Goal: Transaction & Acquisition: Register for event/course

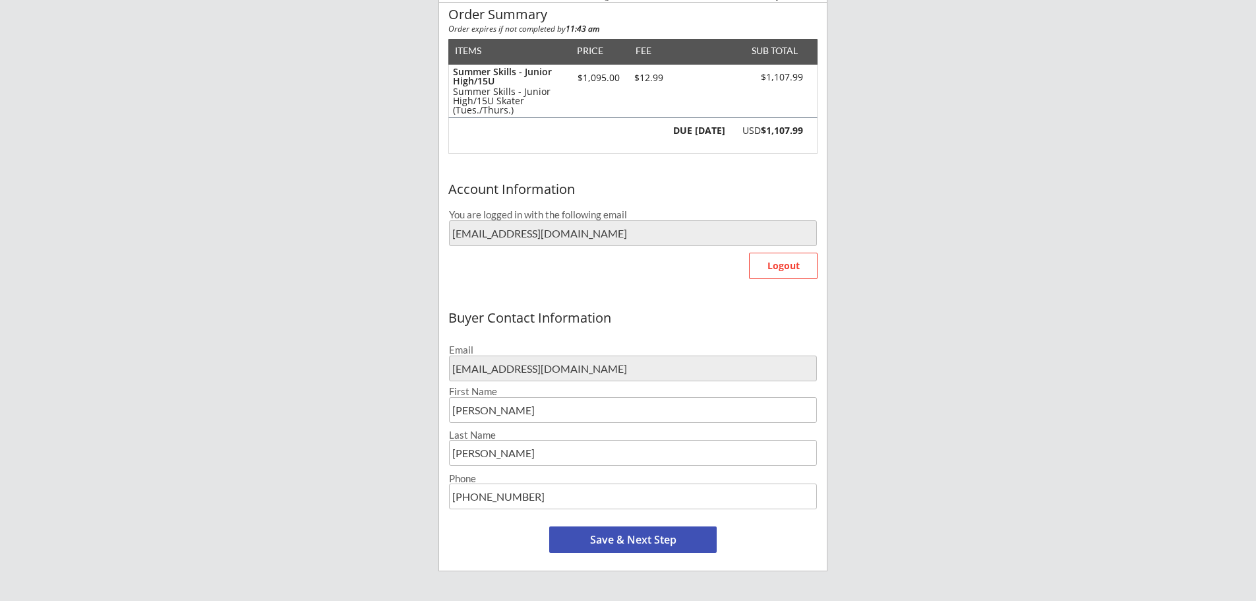
scroll to position [264, 0]
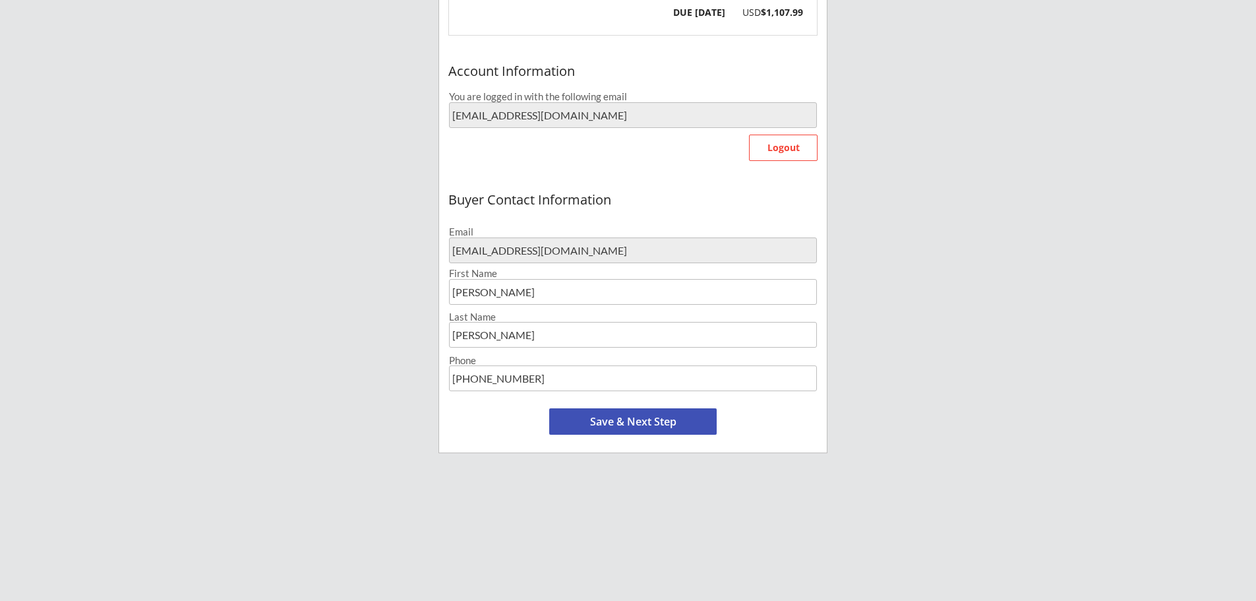
click at [611, 423] on button "Save & Next Step" at bounding box center [632, 421] width 167 height 26
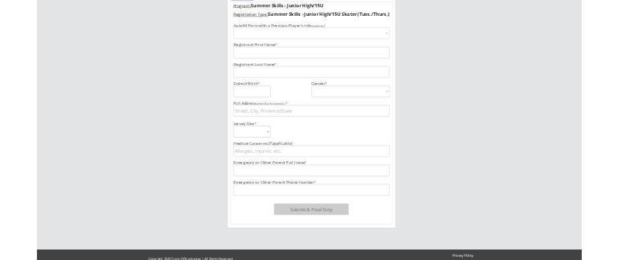
scroll to position [101, 0]
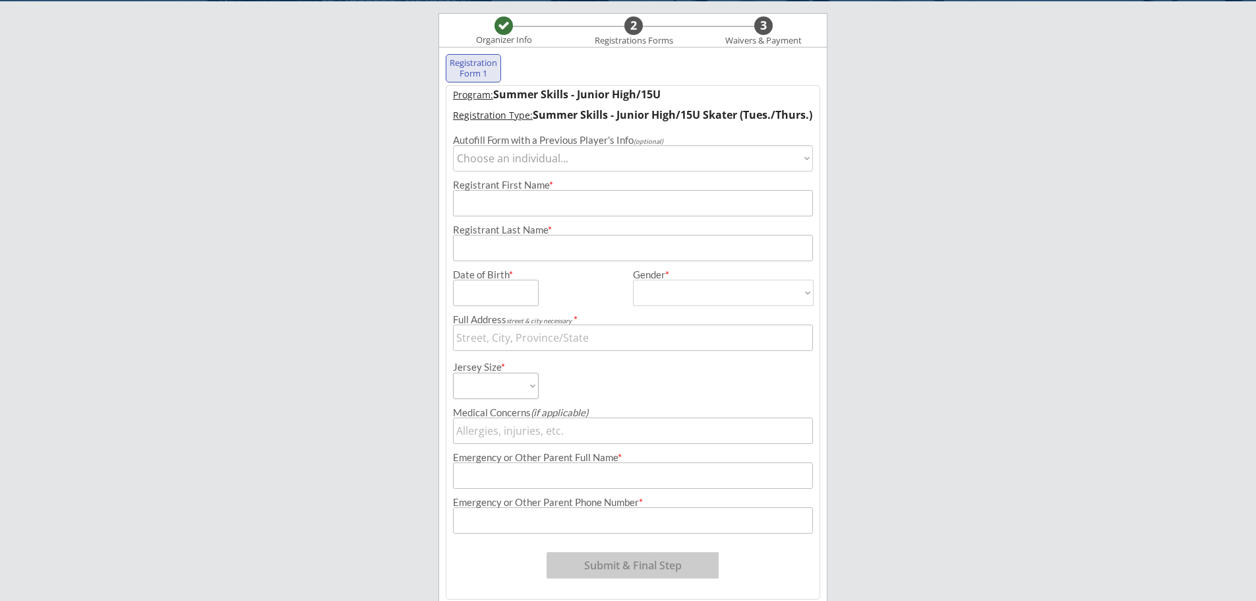
click at [699, 165] on select "Choose an individual... Greta Conley Greta Conley" at bounding box center [633, 158] width 360 height 26
drag, startPoint x: 703, startPoint y: 164, endPoint x: 617, endPoint y: 164, distance: 86.4
click at [703, 164] on select "Choose an individual... Greta Conley Greta Conley" at bounding box center [633, 158] width 360 height 26
click at [590, 166] on select "Choose an individual... Greta Conley Greta Conley" at bounding box center [633, 158] width 360 height 26
select select ""BLANK_1427118194589""
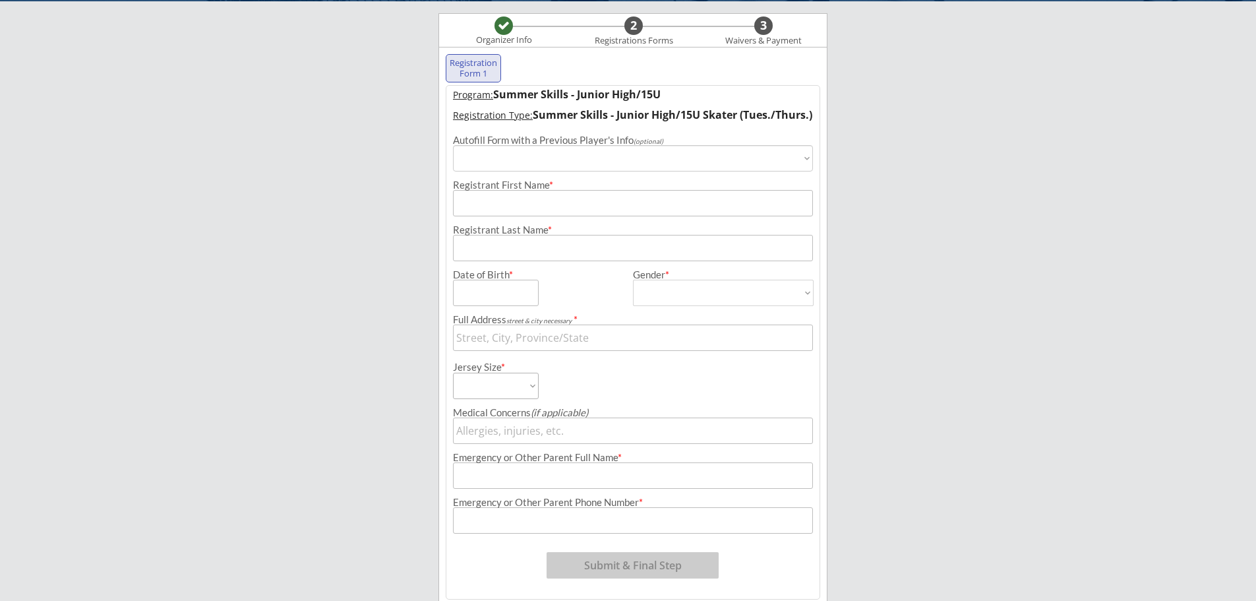
click at [453, 145] on select "Choose an individual... Greta Conley Greta Conley" at bounding box center [633, 158] width 360 height 26
click at [512, 200] on input "input" at bounding box center [633, 203] width 360 height 26
type input "Lenni"
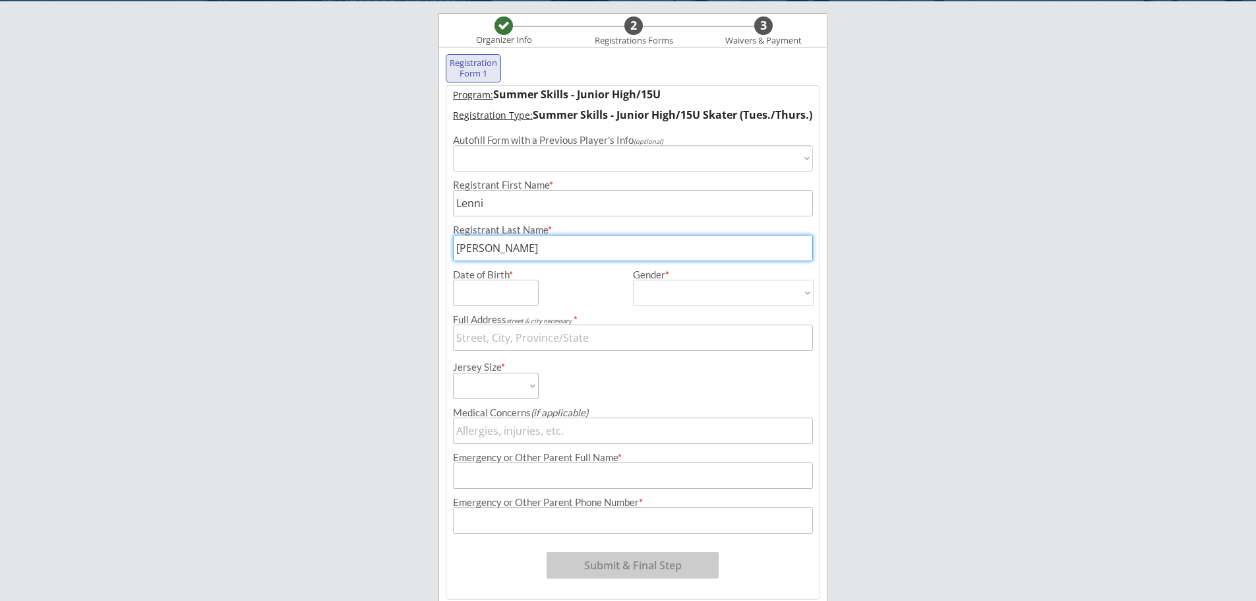
type input "[PERSON_NAME]"
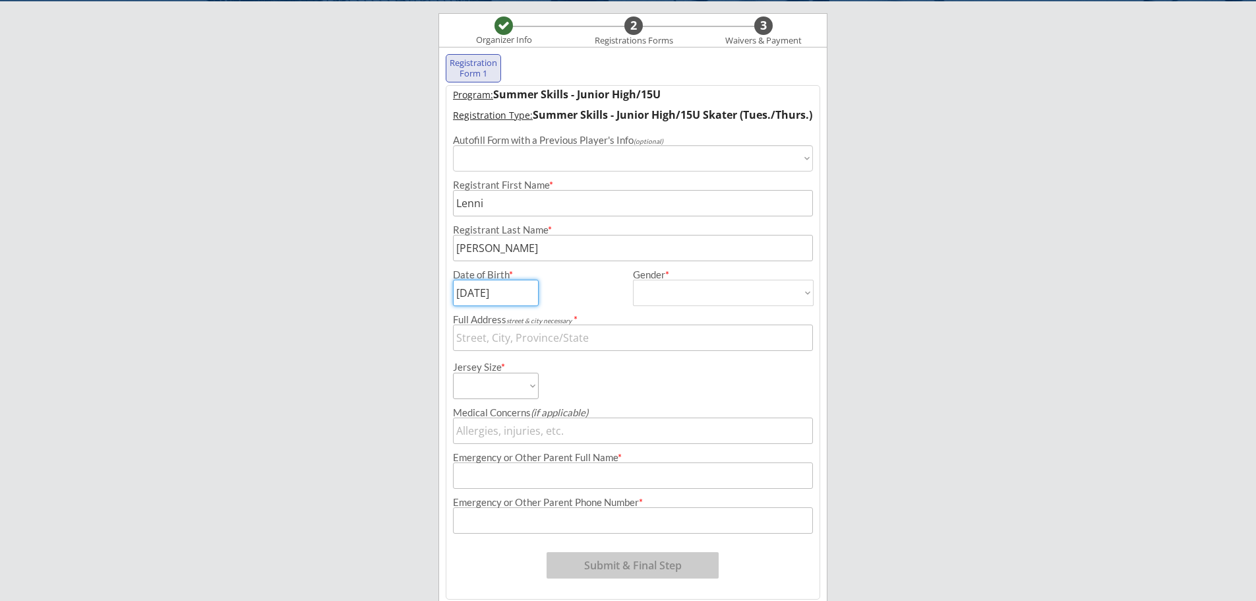
type input "06/07/2012"
click at [794, 289] on select "[DEMOGRAPHIC_DATA] [DEMOGRAPHIC_DATA]" at bounding box center [723, 292] width 181 height 26
select select ""[DEMOGRAPHIC_DATA]""
click at [633, 279] on select "[DEMOGRAPHIC_DATA] [DEMOGRAPHIC_DATA]" at bounding box center [723, 292] width 181 height 26
type input "[DEMOGRAPHIC_DATA]"
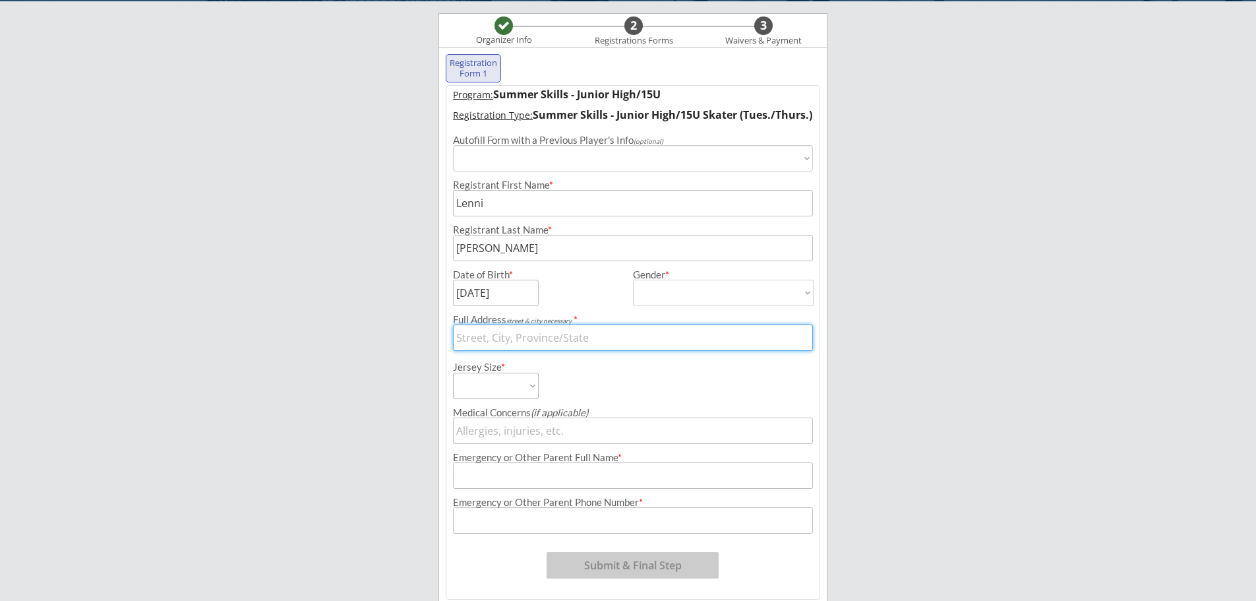
click at [515, 336] on input "input" at bounding box center [633, 337] width 360 height 26
type input "16601 IMPERIAL WAY"
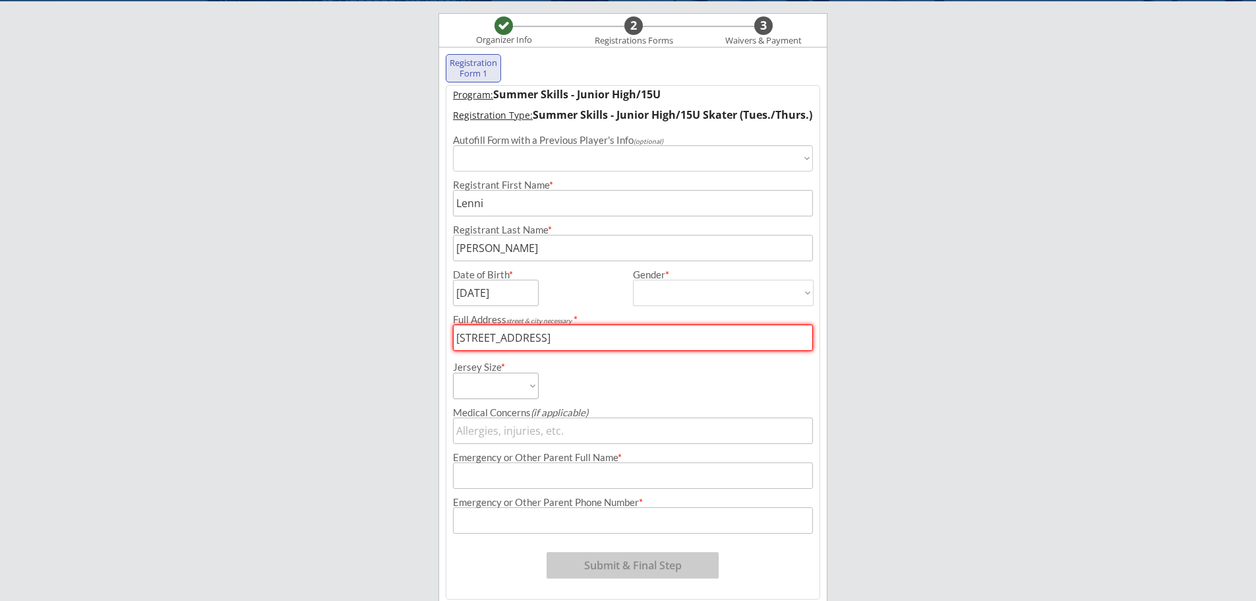
click at [477, 385] on select "Adult Small Adult Medium Adult Large Adult Goalie Cut Intermediate Goalie Cut" at bounding box center [496, 385] width 86 height 26
select select ""Adult Small""
click at [453, 372] on select "Adult Small Adult Medium Adult Large Adult Goalie Cut Intermediate Goalie Cut" at bounding box center [496, 385] width 86 height 26
click at [539, 432] on input "input" at bounding box center [633, 430] width 360 height 26
click at [531, 467] on input "input" at bounding box center [633, 475] width 360 height 26
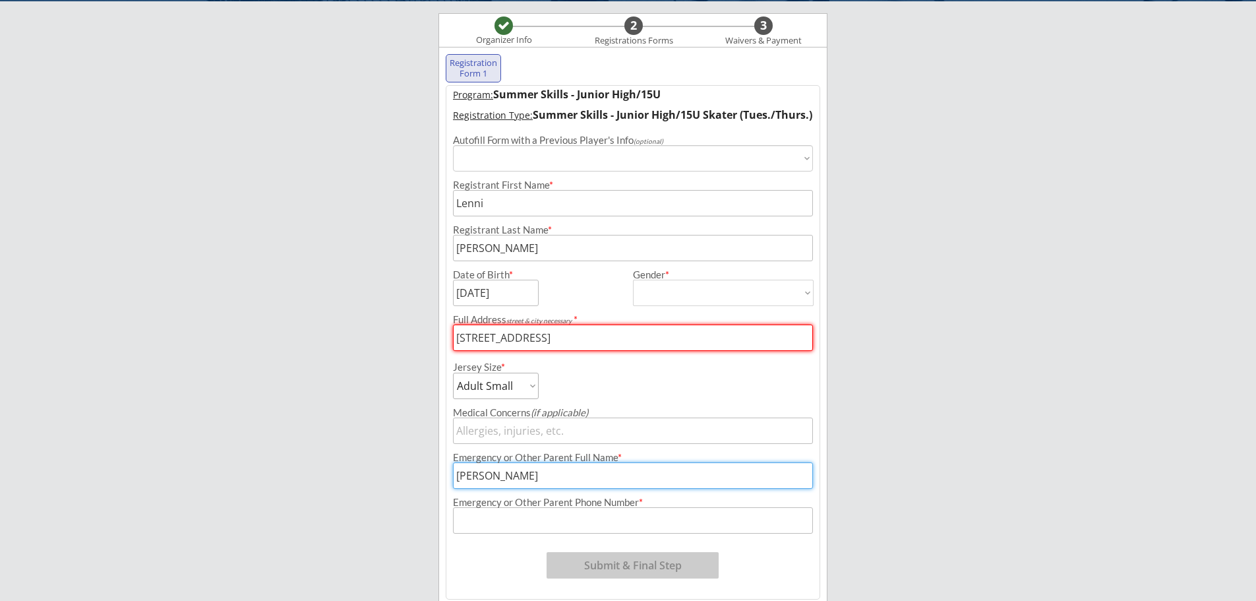
type input "[PERSON_NAME]"
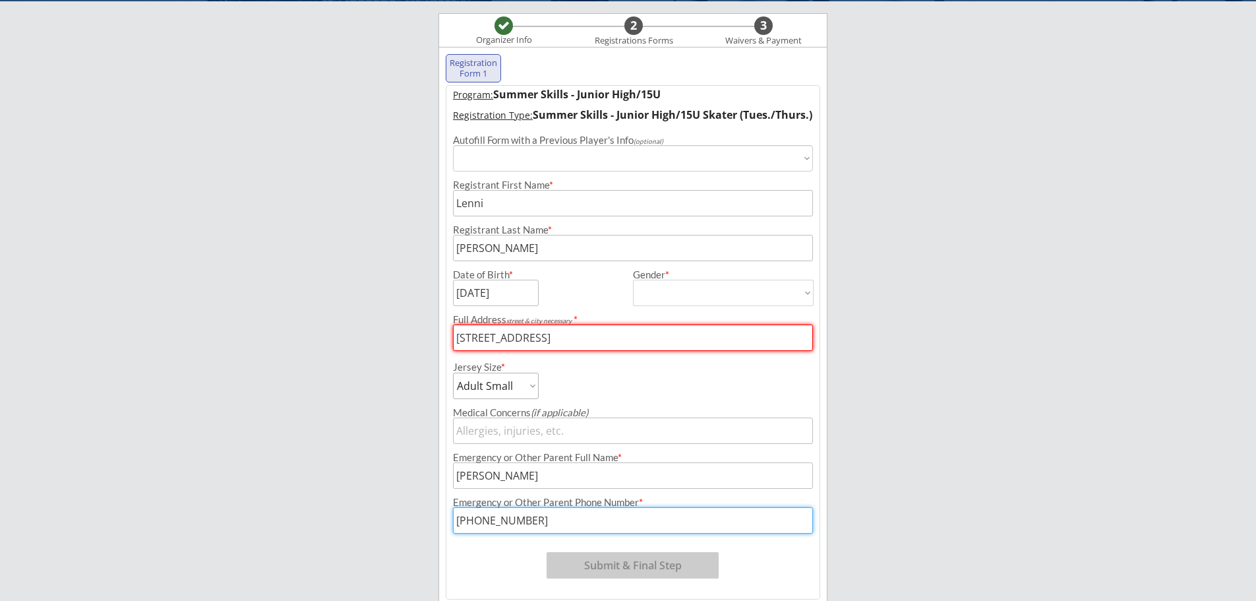
type input "[PHONE_NUMBER]"
click at [742, 553] on div "Program: Summer Skills - Junior High/15U Registration Type: Summer Skills - Jun…" at bounding box center [633, 342] width 374 height 514
click at [581, 337] on input "input" at bounding box center [633, 337] width 360 height 26
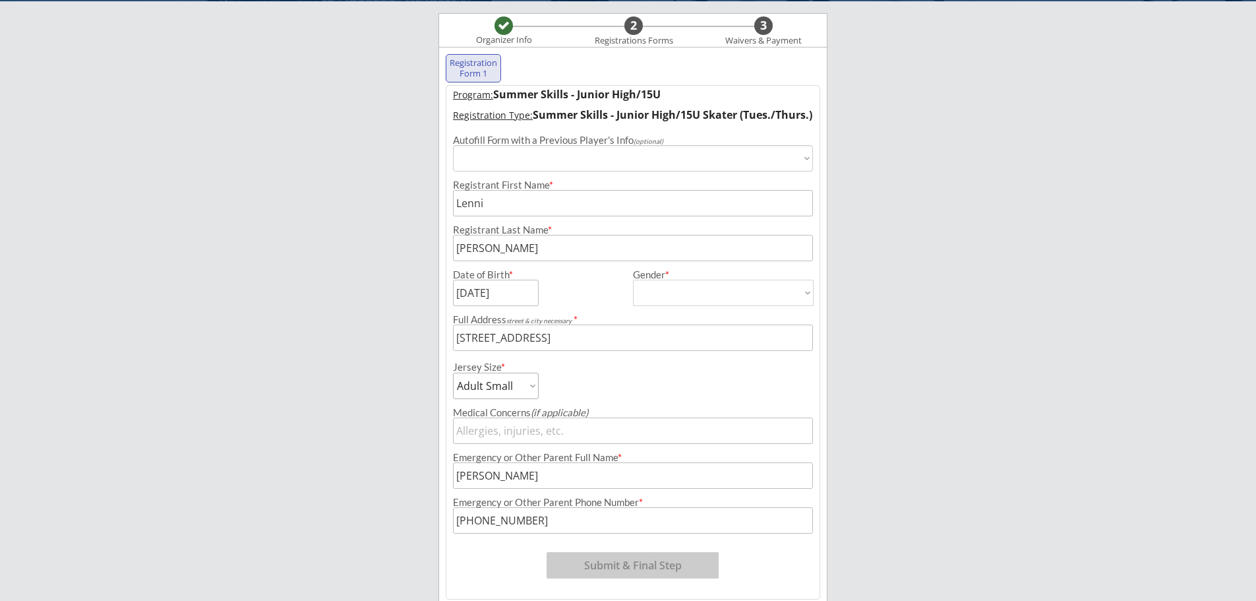
click at [749, 384] on div "Jersey Size * Adult Small Adult Medium Adult Large Adult Goalie Cut Intermediat…" at bounding box center [632, 375] width 373 height 48
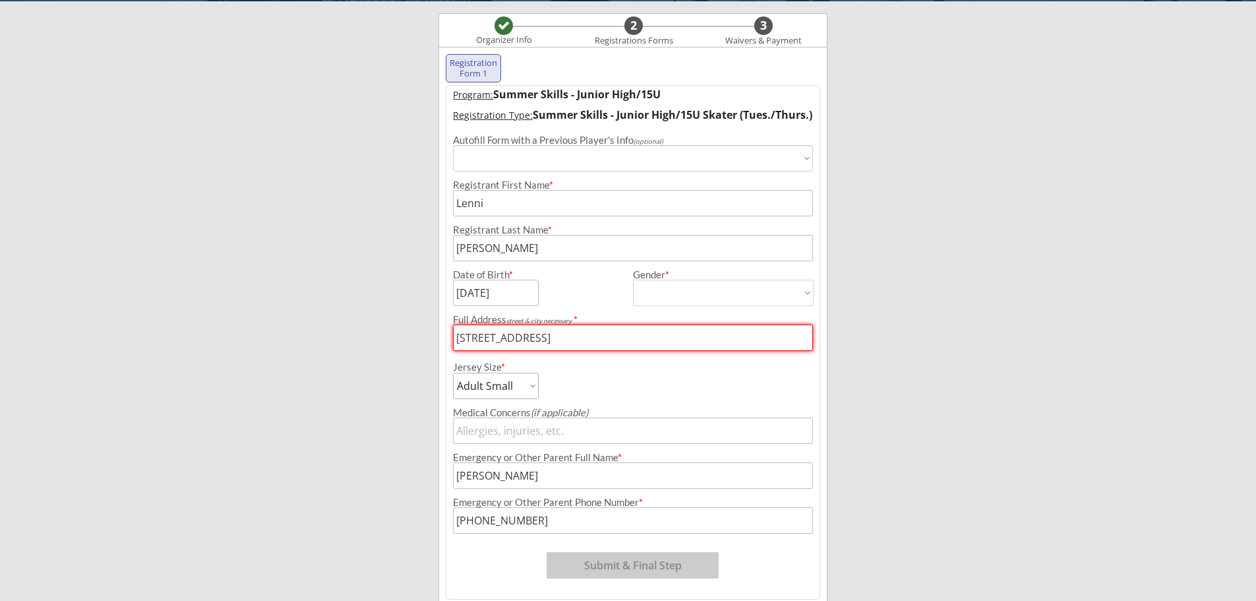
drag, startPoint x: 573, startPoint y: 338, endPoint x: 430, endPoint y: 330, distance: 142.6
click at [430, 330] on div "Moe Hockey LLC Organizer Info 2 Registrations Forms 3 Waivers & Payment Registr…" at bounding box center [628, 301] width 1256 height 804
click at [887, 374] on div "Moe Hockey LLC Organizer Info 2 Registrations Forms 3 Waivers & Payment Registr…" at bounding box center [628, 301] width 1256 height 804
click at [513, 339] on input "input" at bounding box center [633, 337] width 360 height 26
click at [589, 341] on input "input" at bounding box center [633, 337] width 360 height 26
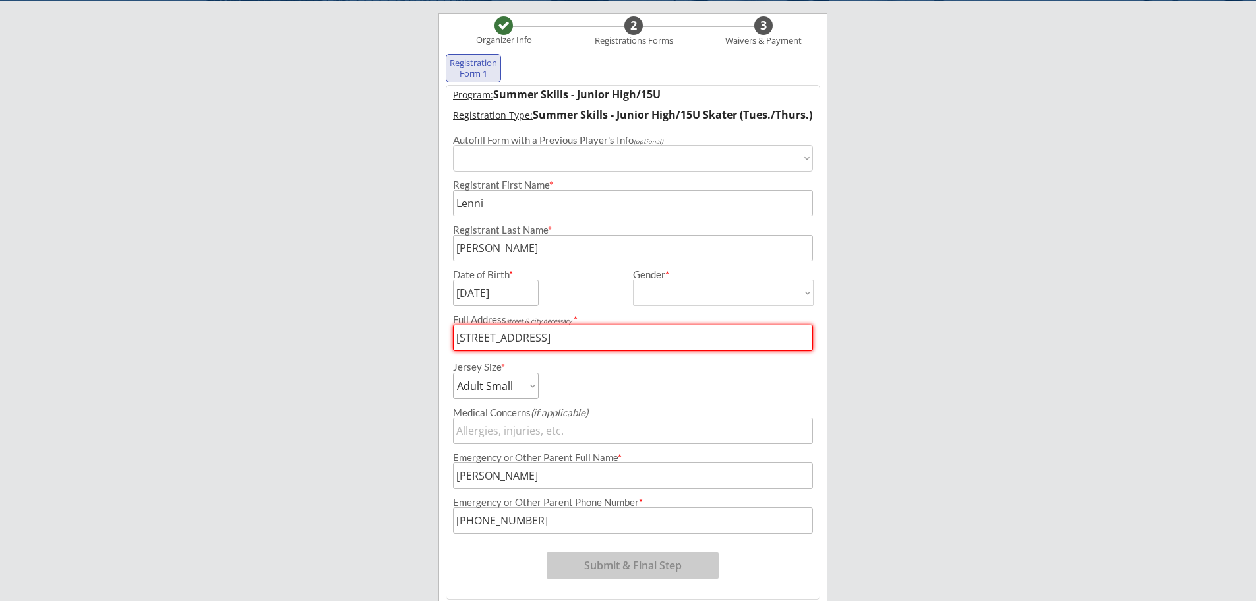
type input "[STREET_ADDRESS]"
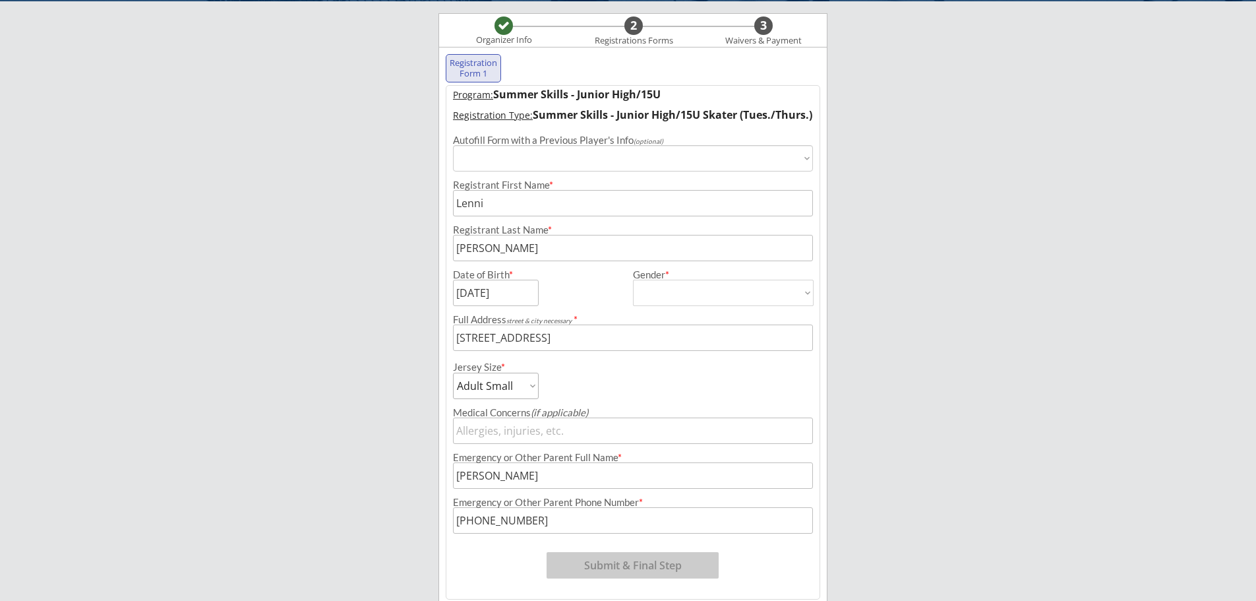
click at [766, 361] on div "Jersey Size * Adult Small Adult Medium Adult Large Adult Goalie Cut Intermediat…" at bounding box center [632, 375] width 373 height 48
click at [641, 562] on button "Submit & Final Step" at bounding box center [632, 565] width 172 height 26
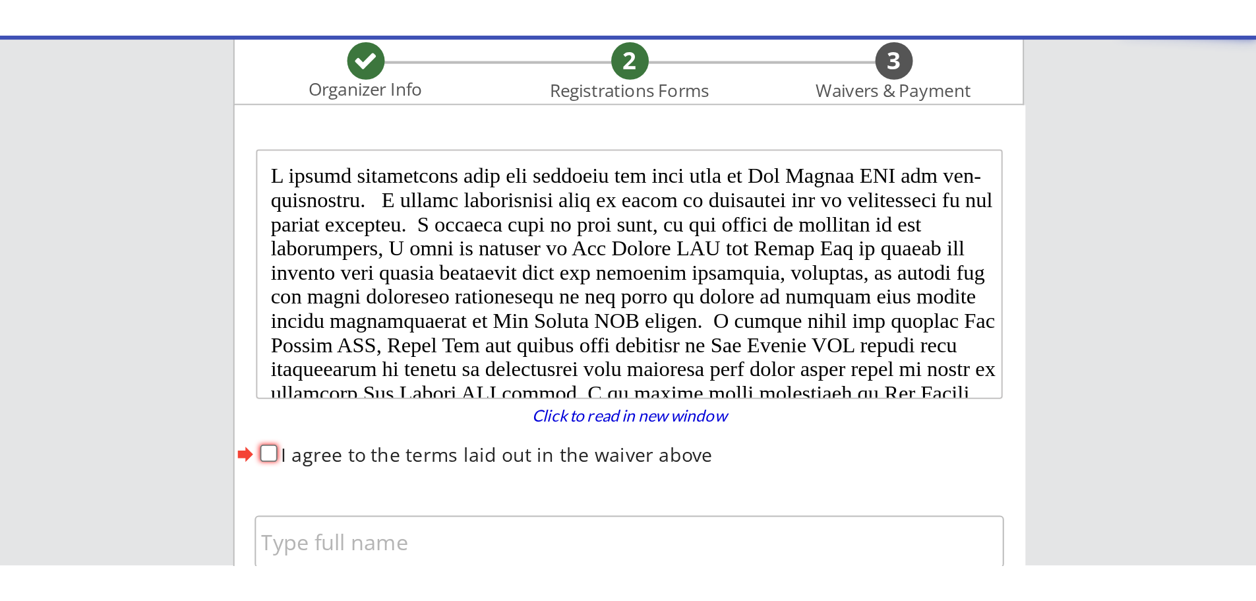
scroll to position [0, 0]
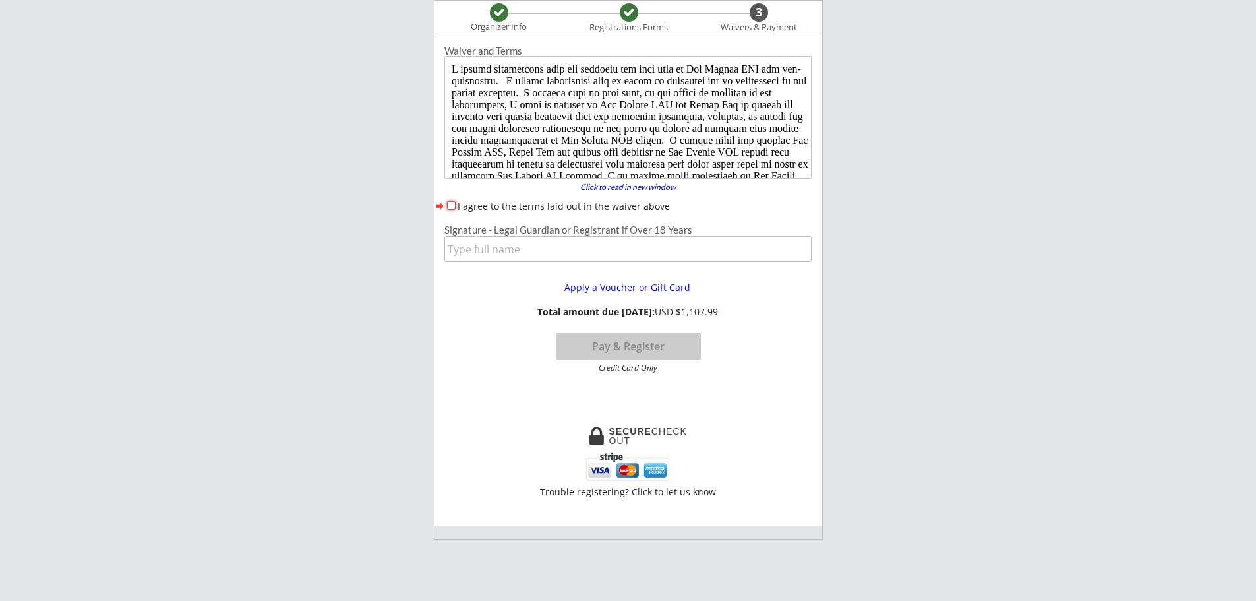
click at [444, 205] on button "forward" at bounding box center [439, 205] width 11 height 13
click at [450, 204] on input "I agree to the terms laid out in the waiver above" at bounding box center [451, 205] width 9 height 9
checkbox input "true"
click at [463, 242] on input "input" at bounding box center [627, 249] width 367 height 26
type input "[PERSON_NAME]"
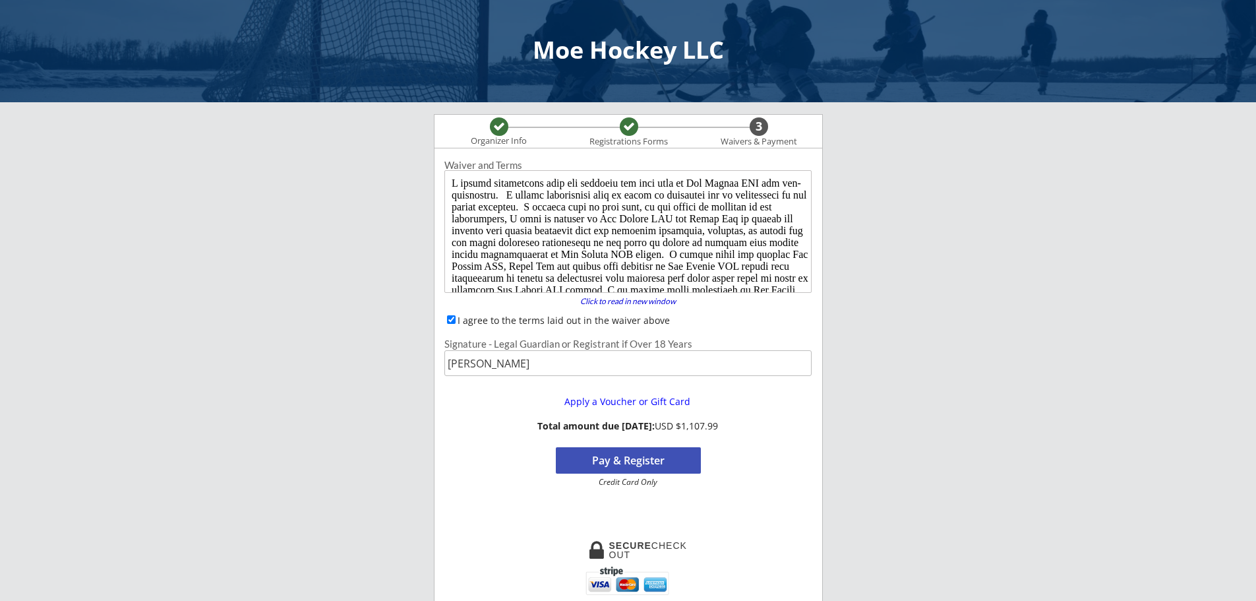
click at [655, 466] on button "Pay & Register" at bounding box center [628, 460] width 145 height 26
click at [616, 452] on button "One Moment..." at bounding box center [628, 460] width 145 height 26
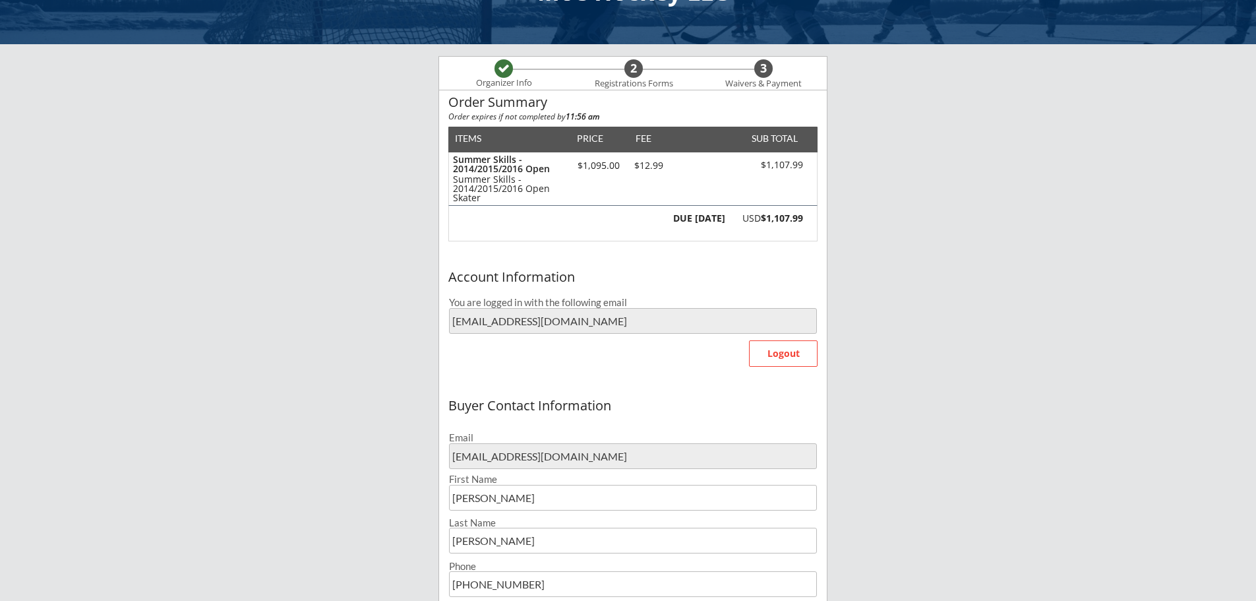
scroll to position [198, 0]
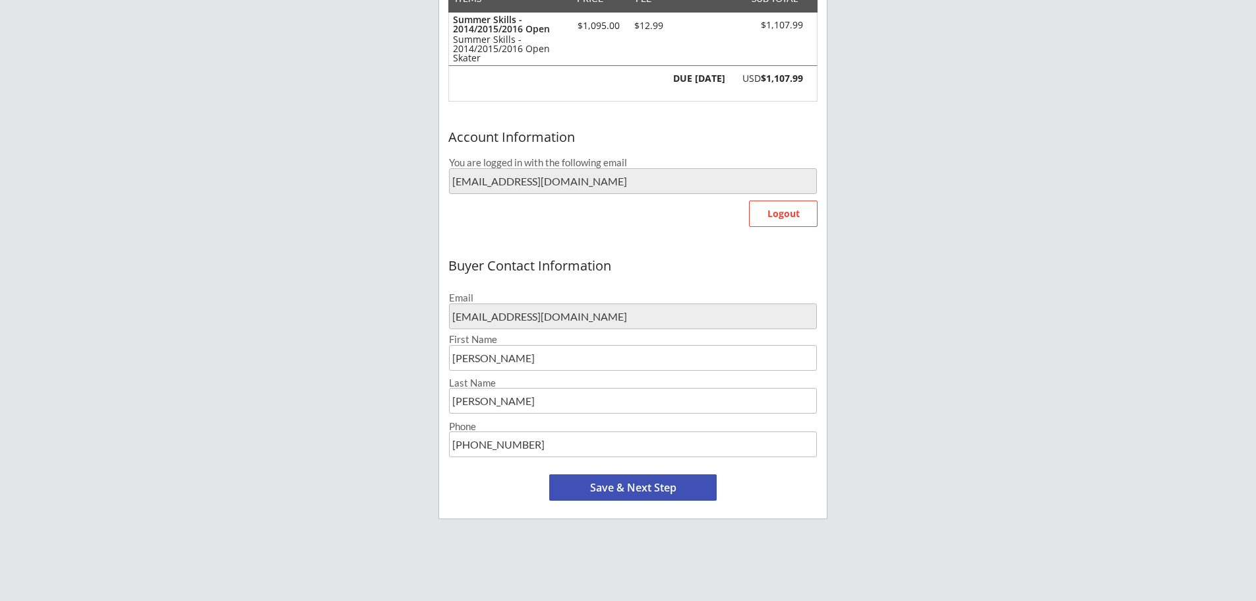
click at [626, 486] on button "Save & Next Step" at bounding box center [632, 487] width 167 height 26
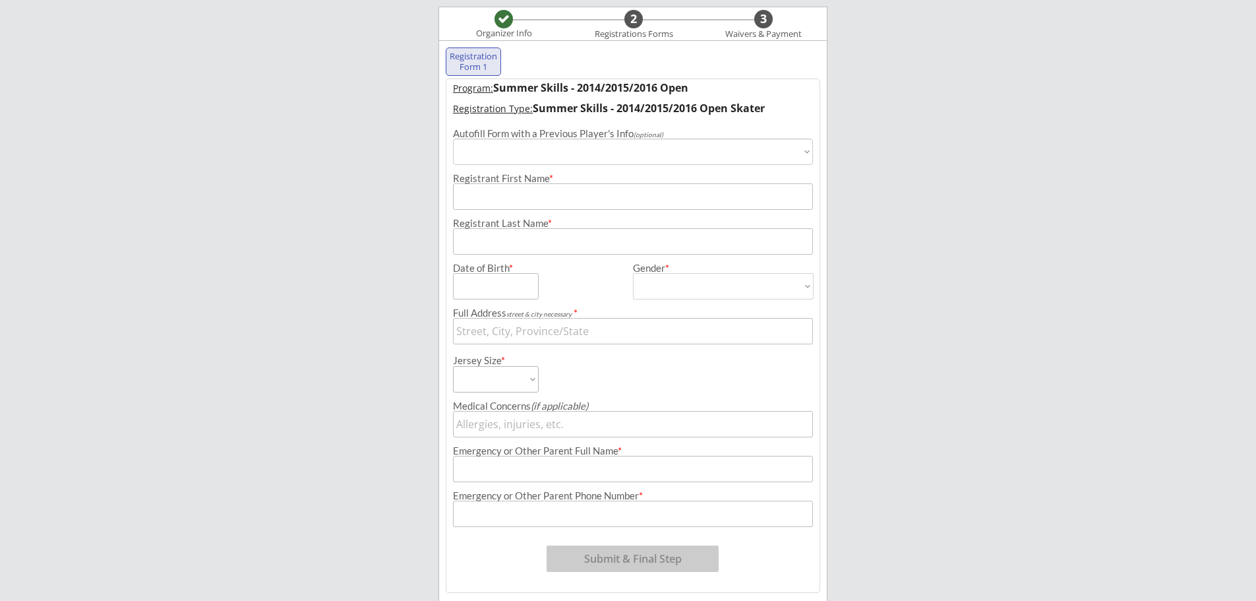
scroll to position [101, 0]
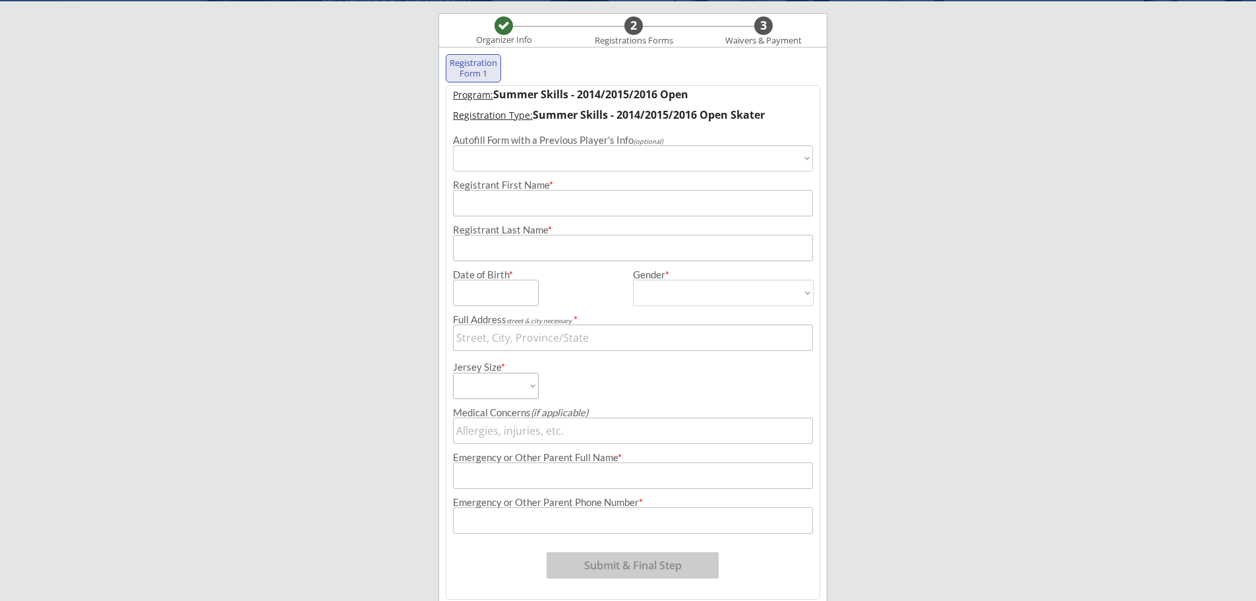
select select ""PLACEHOLDER_1427118222253""
click at [622, 162] on select "Choose an individual... [PERSON_NAME] [PERSON_NAME] [PERSON_NAME]" at bounding box center [633, 158] width 360 height 26
click at [603, 195] on input "input" at bounding box center [633, 203] width 360 height 26
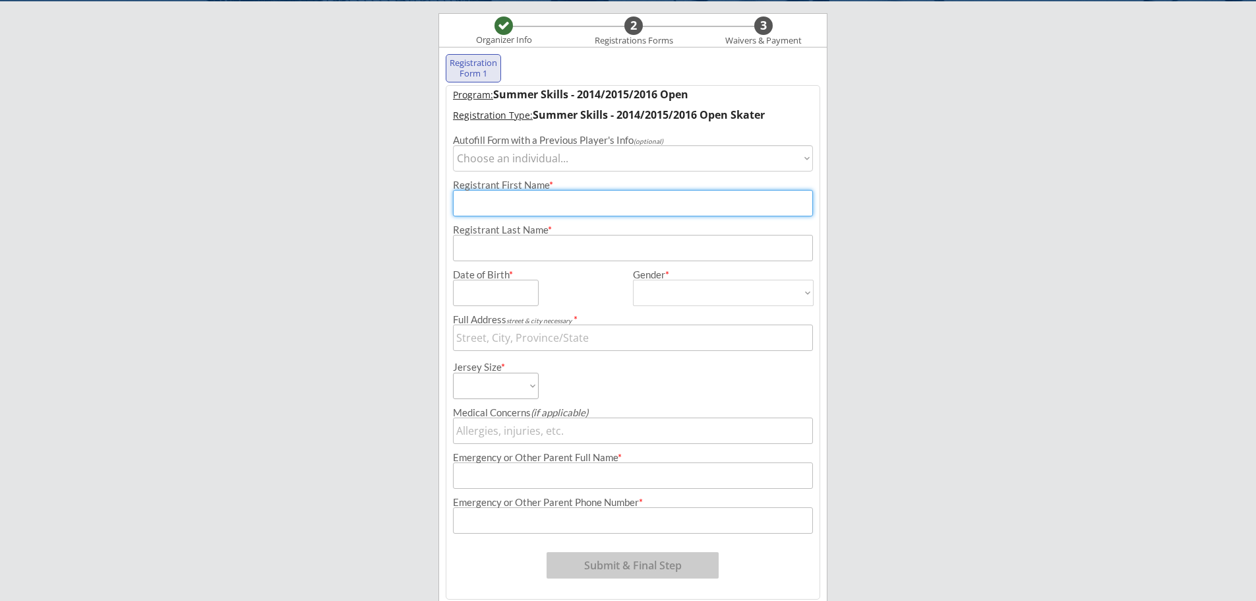
type input "[PERSON_NAME]"
type input "[STREET_ADDRESS]"
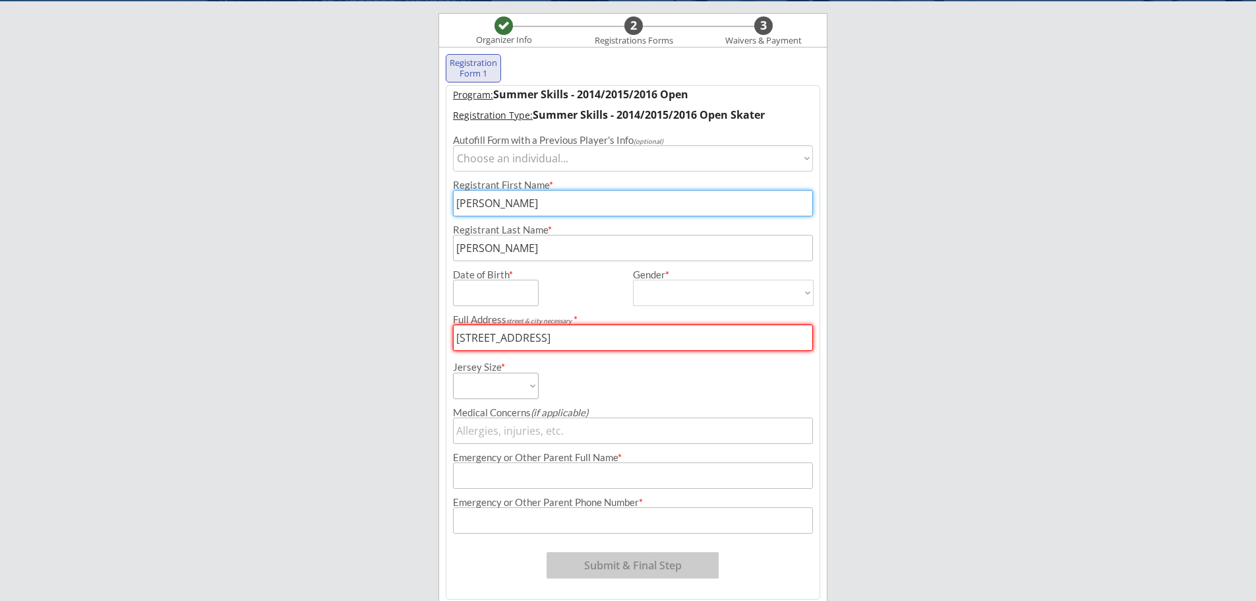
click at [520, 296] on input "input" at bounding box center [496, 292] width 86 height 26
type input "[DATE]"
click at [761, 288] on select "[DEMOGRAPHIC_DATA] [DEMOGRAPHIC_DATA]" at bounding box center [723, 292] width 181 height 26
select select ""[DEMOGRAPHIC_DATA]""
click at [633, 279] on select "[DEMOGRAPHIC_DATA] [DEMOGRAPHIC_DATA]" at bounding box center [723, 292] width 181 height 26
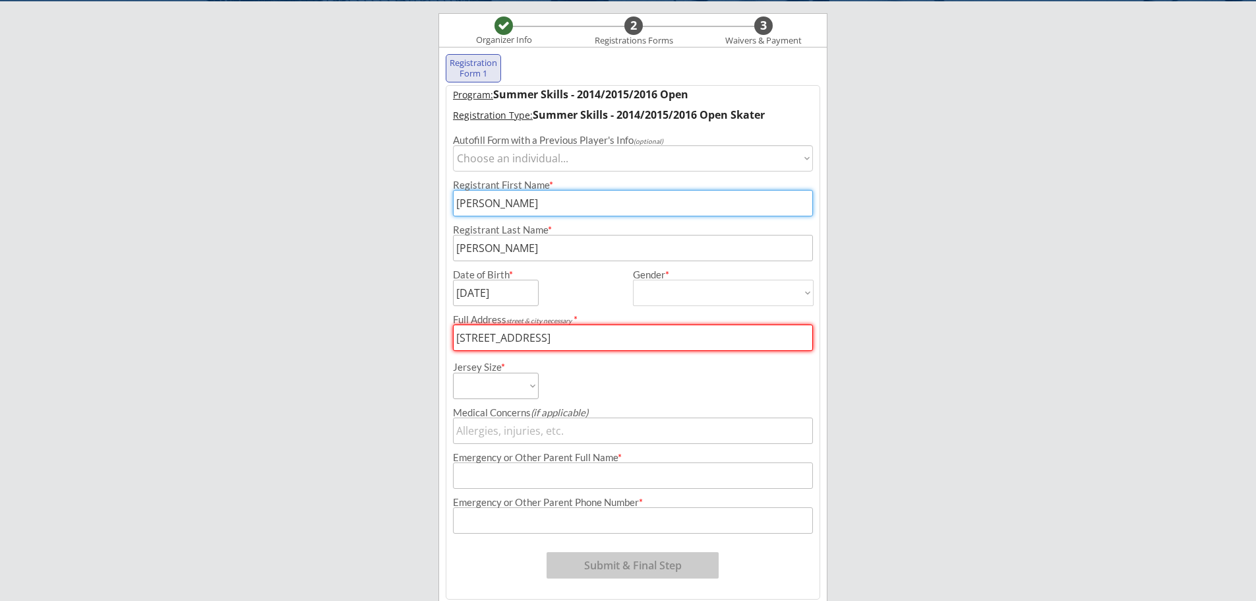
type input "[DEMOGRAPHIC_DATA]"
click at [525, 385] on select "Adult Small Youth Large Youth Medium Youth Small Youth Goalie Cut Intermediate …" at bounding box center [496, 385] width 86 height 26
select select ""Youth Large""
click at [453, 372] on select "Adult Small Youth Large Youth Medium Youth Small Youth Goalie Cut Intermediate …" at bounding box center [496, 385] width 86 height 26
click at [493, 468] on input "input" at bounding box center [633, 475] width 360 height 26
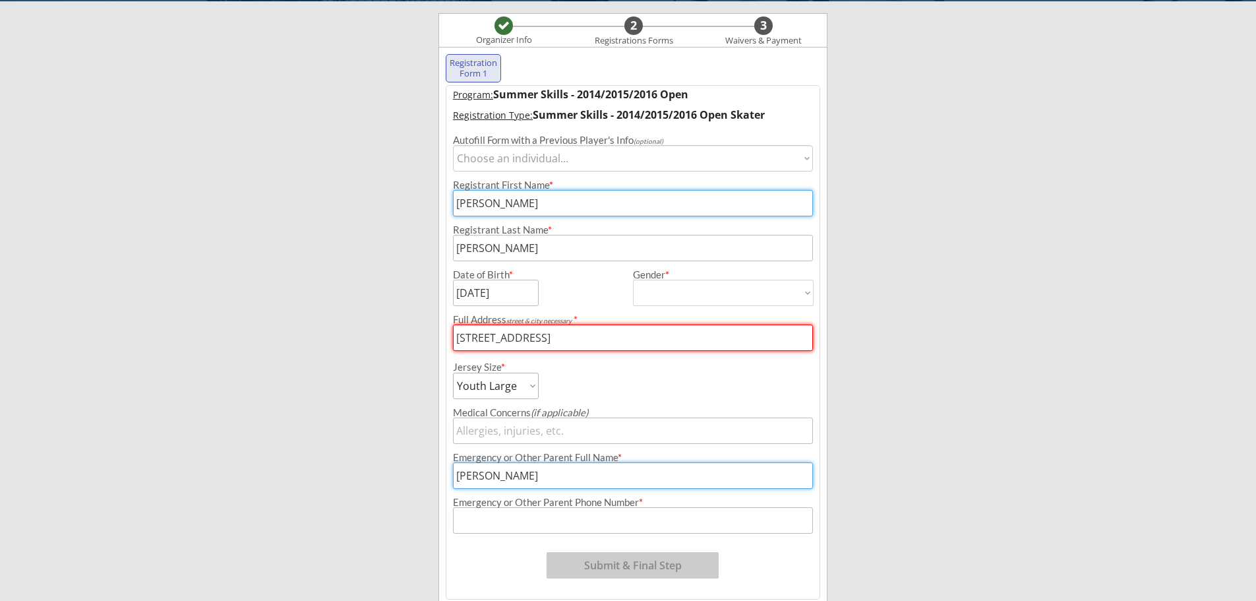
type input "[PERSON_NAME]"
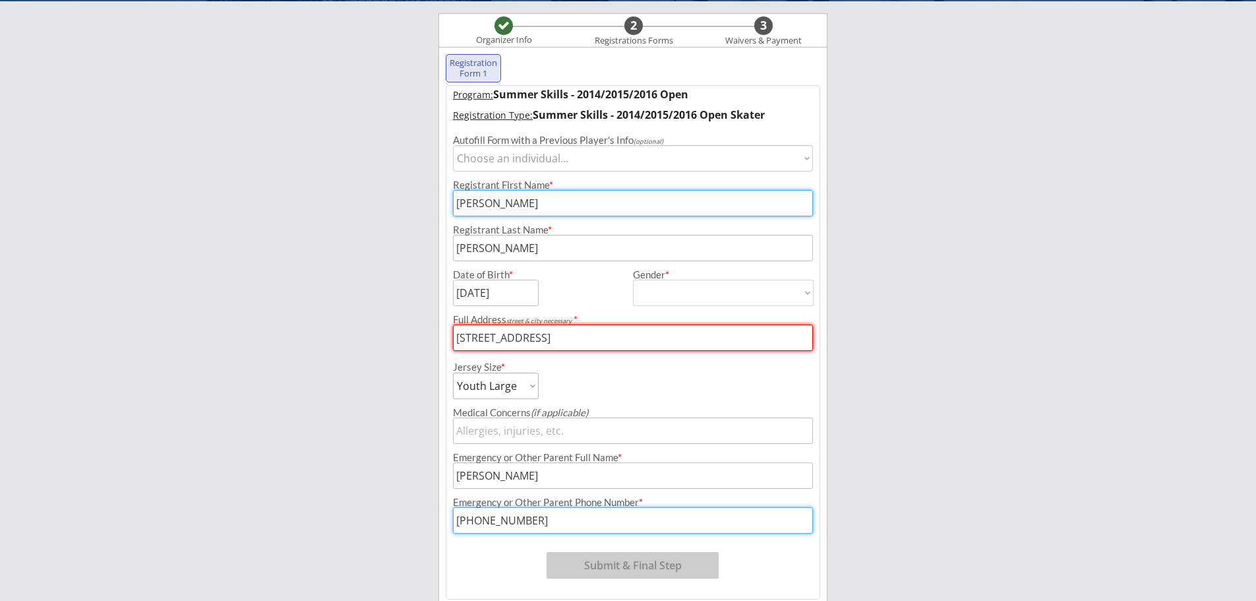
type input "[PHONE_NUMBER]"
click at [825, 575] on div "Registration Form 1 Program: Summer Skills - 2014/2015/2016 Open Registration T…" at bounding box center [632, 328] width 389 height 562
click at [582, 337] on input "input" at bounding box center [633, 337] width 360 height 26
type input "[STREET_ADDRESS]"
click at [972, 406] on div "Moe Hockey LLC Organizer Info 2 Registrations Forms 3 Waivers & Payment Registr…" at bounding box center [628, 301] width 1256 height 804
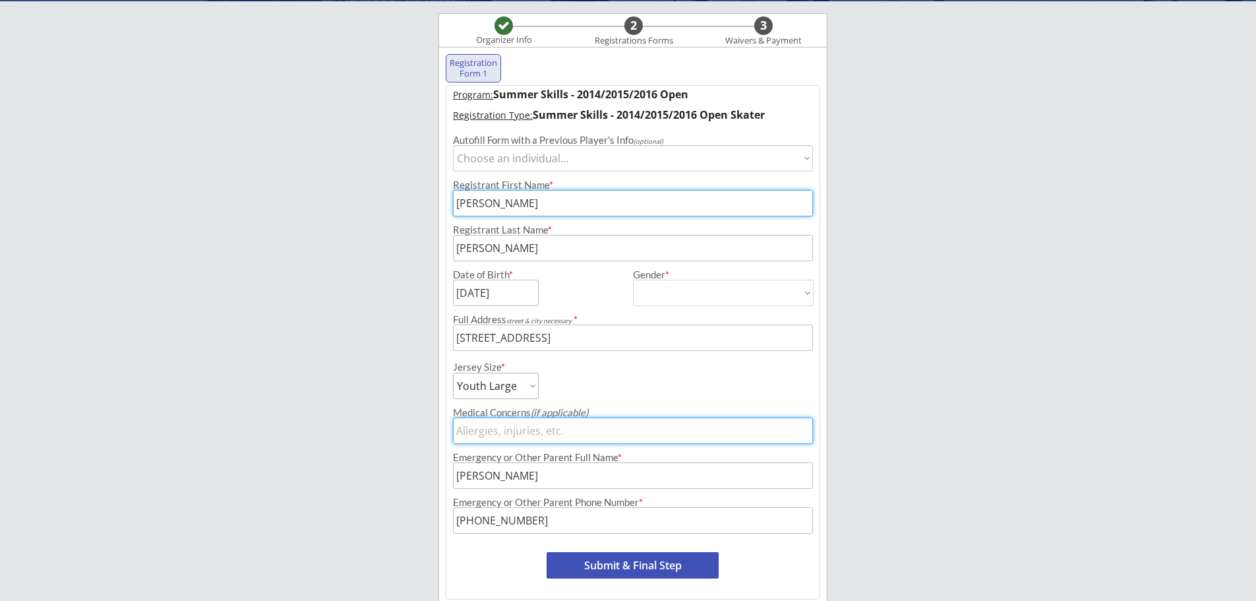
click at [748, 422] on input "input" at bounding box center [633, 430] width 360 height 26
click at [499, 201] on input "input" at bounding box center [633, 203] width 360 height 26
type input "[PERSON_NAME]"
click at [495, 248] on input "input" at bounding box center [633, 248] width 360 height 26
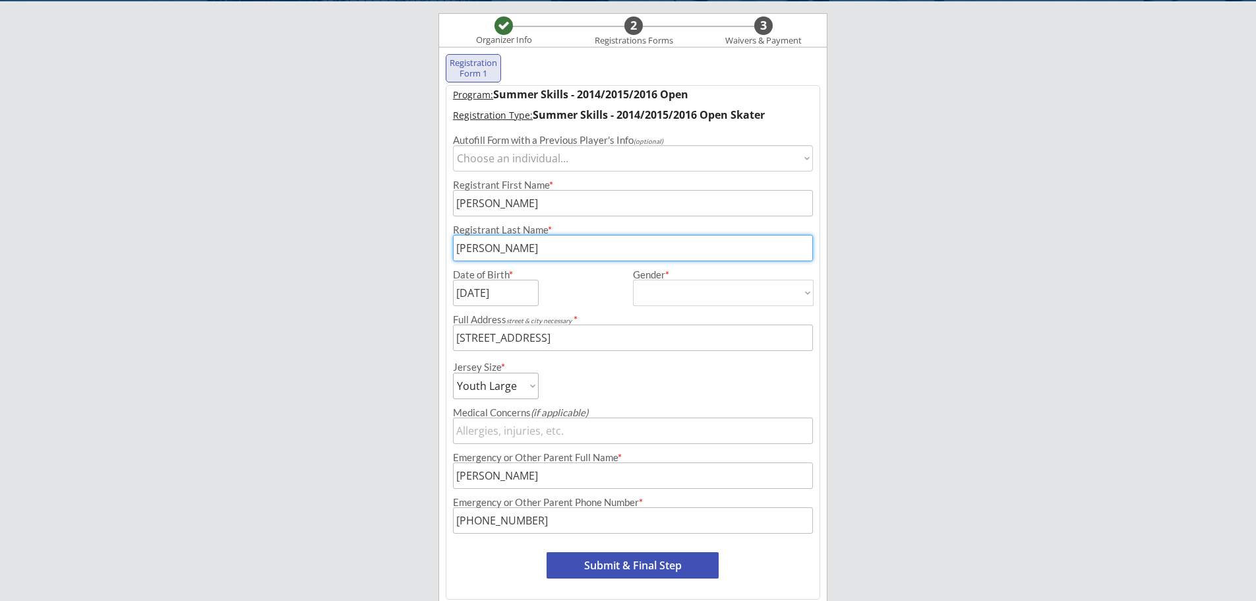
type input "[PERSON_NAME]"
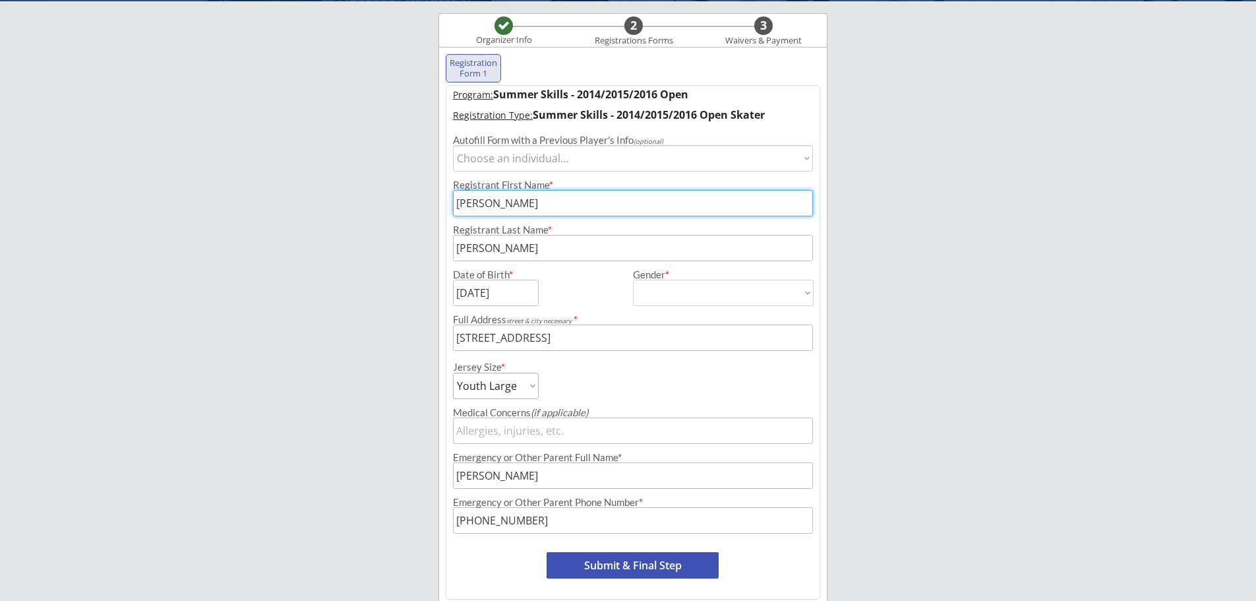
click at [522, 207] on input "input" at bounding box center [633, 203] width 360 height 26
type input "[PERSON_NAME]"
click at [877, 339] on div "Moe Hockey LLC Organizer Info 2 Registrations Forms 3 Waivers & Payment Registr…" at bounding box center [628, 301] width 1256 height 804
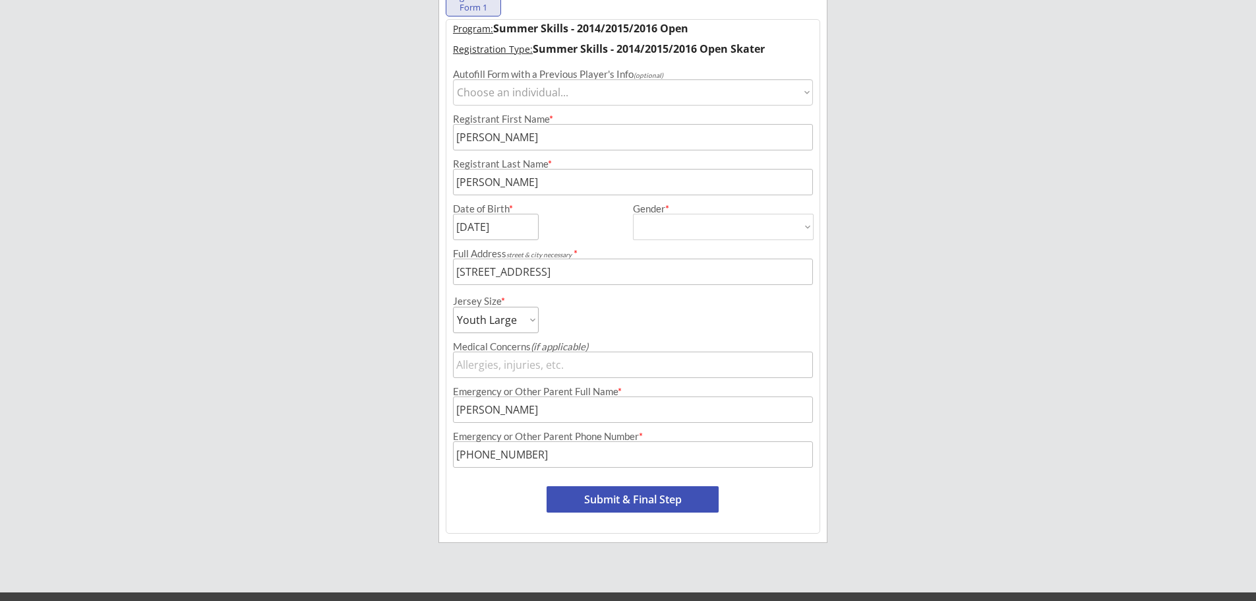
click at [614, 502] on button "Submit & Final Step" at bounding box center [632, 499] width 172 height 26
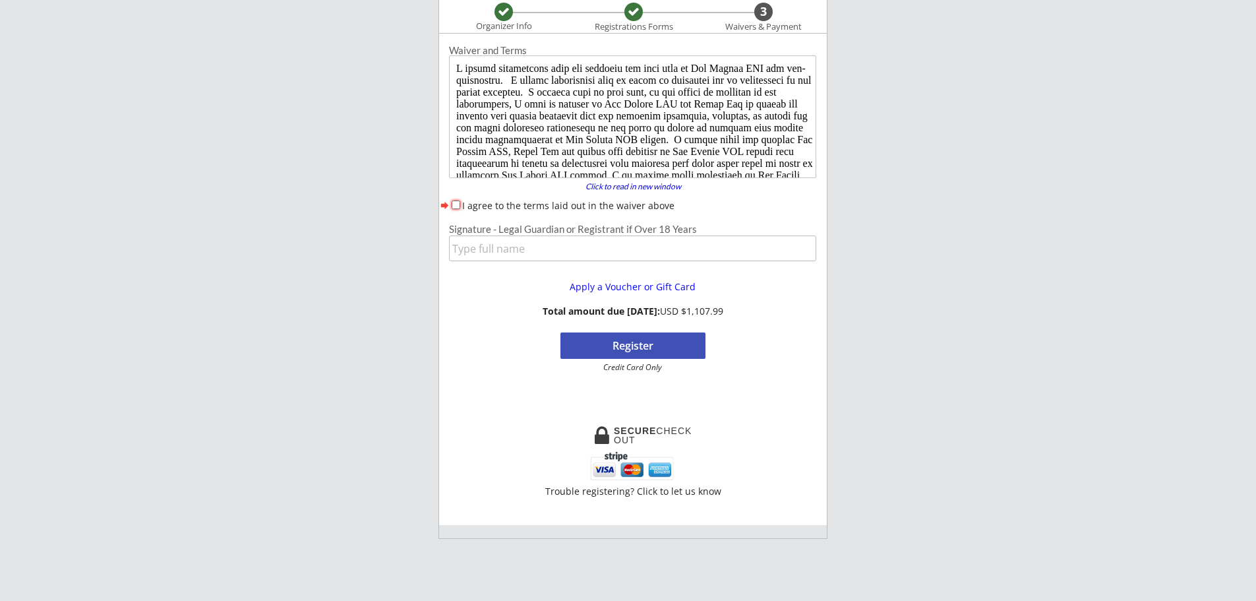
scroll to position [114, 0]
click at [457, 200] on div "I agree to the terms laid out in the waiver above" at bounding box center [632, 206] width 367 height 14
click at [455, 207] on input "I agree to the terms laid out in the waiver above" at bounding box center [456, 205] width 9 height 9
checkbox input "true"
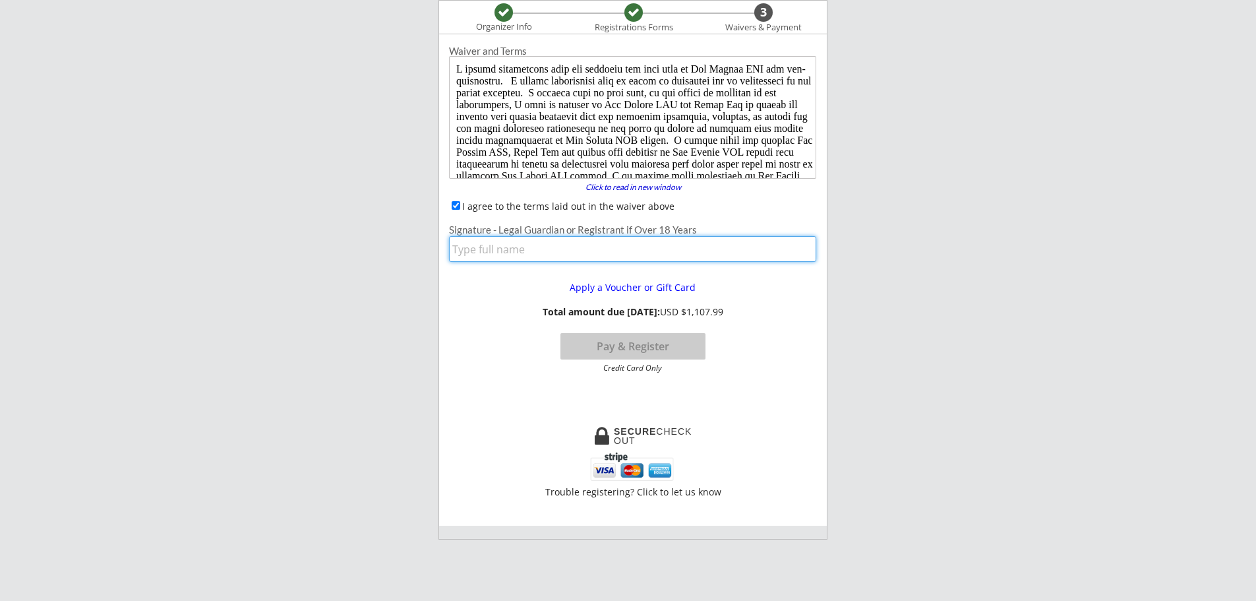
click at [493, 246] on input "input" at bounding box center [632, 249] width 367 height 26
type input "[PERSON_NAME]"
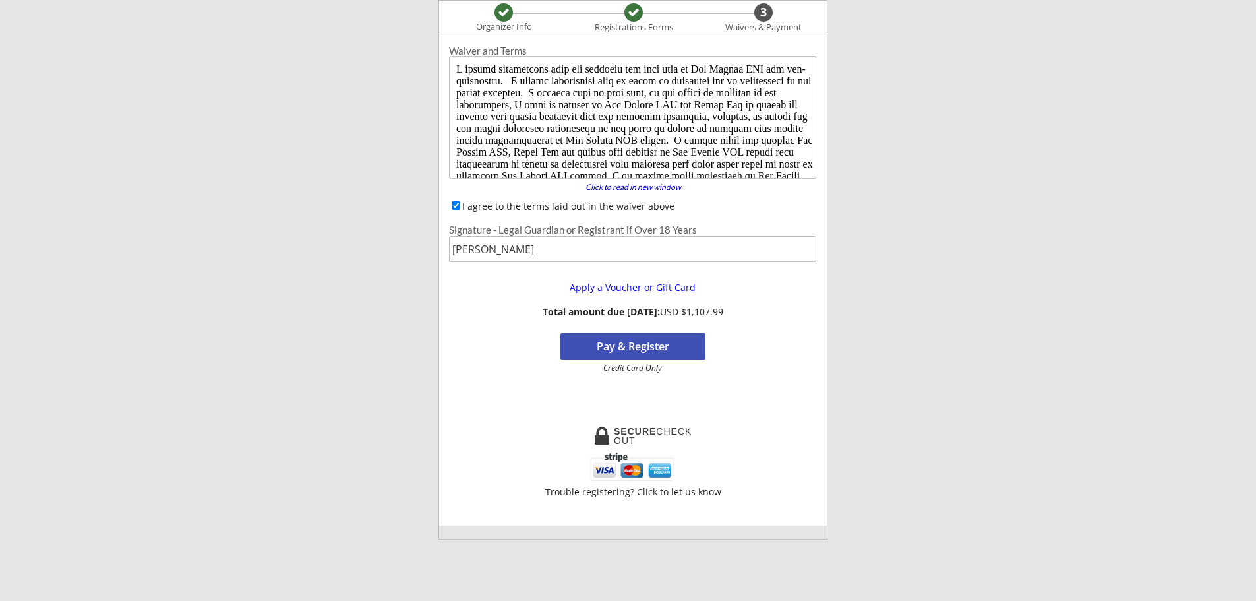
click at [670, 342] on button "Pay & Register" at bounding box center [632, 346] width 145 height 26
